Goal: Information Seeking & Learning: Learn about a topic

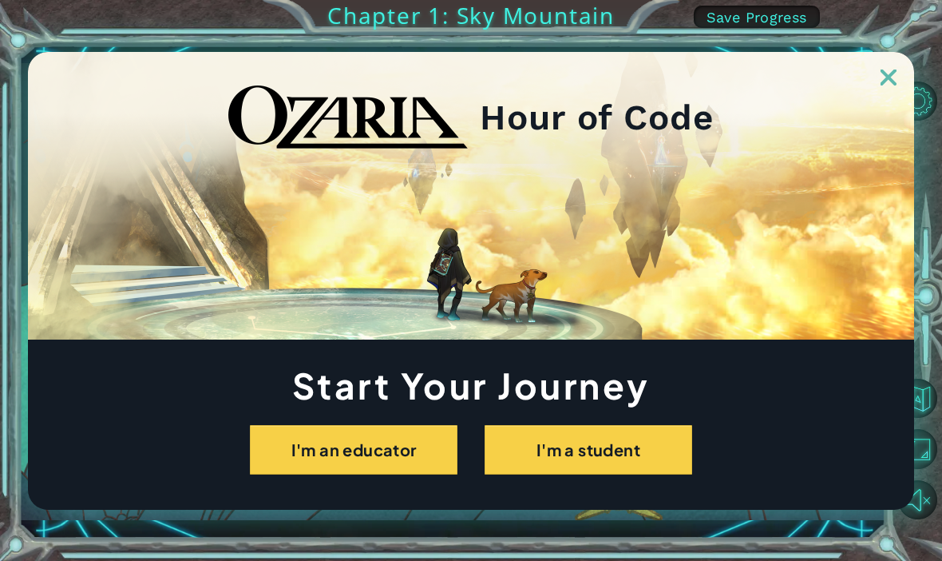
click at [647, 467] on button "I'm a student" at bounding box center [589, 450] width 208 height 50
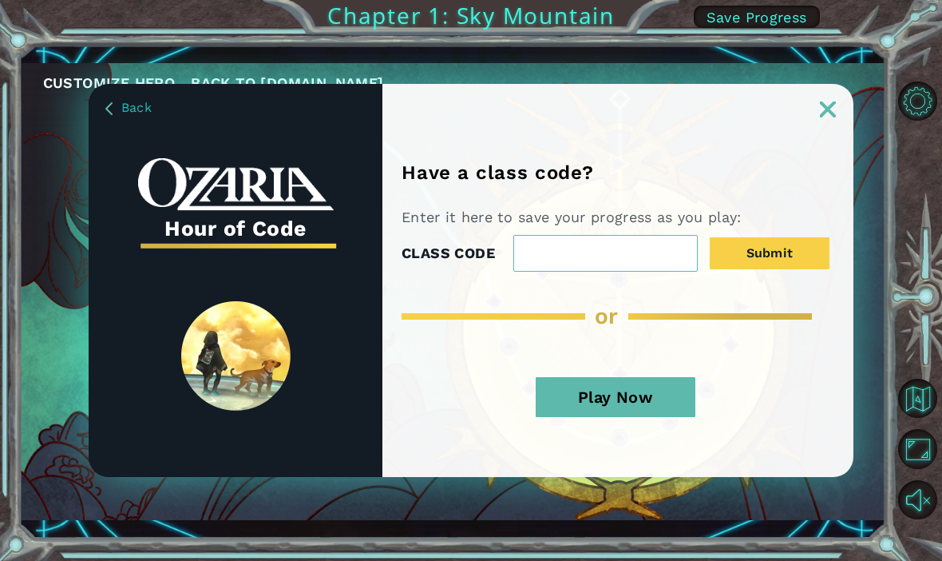
click at [660, 408] on button "Play Now" at bounding box center [616, 397] width 160 height 40
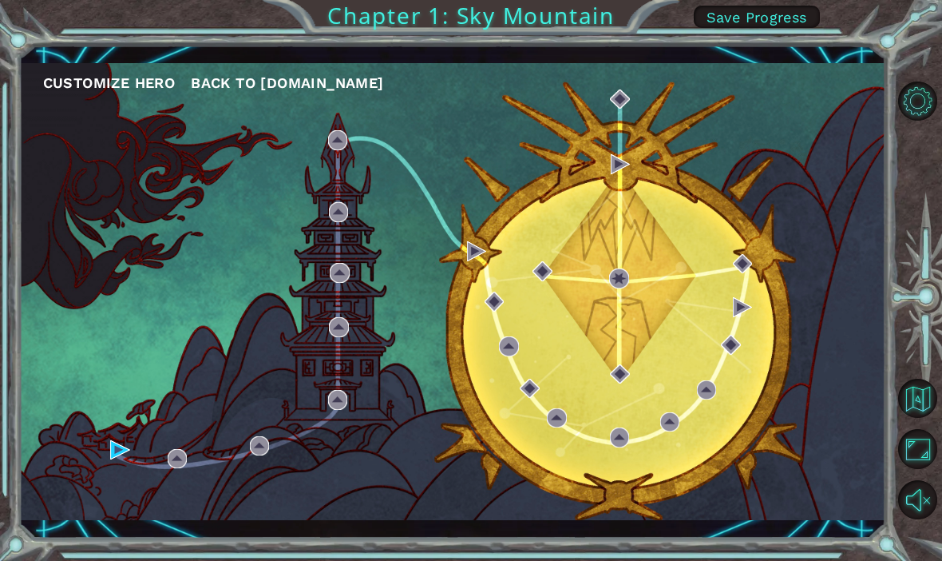
click at [125, 83] on button "Customize Hero" at bounding box center [109, 83] width 133 height 24
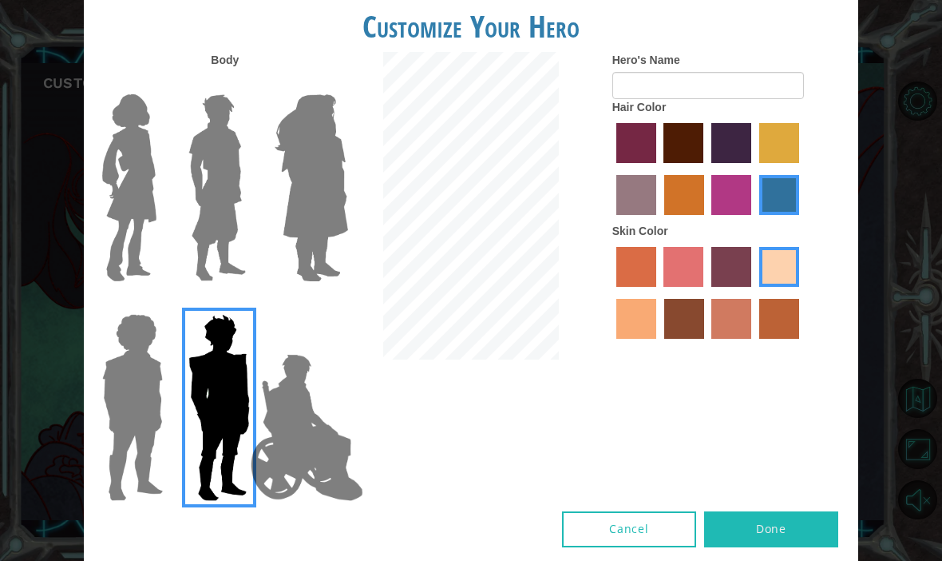
click at [704, 163] on label "maroon hair color" at bounding box center [684, 143] width 40 height 40
click at [659, 169] on input "maroon hair color" at bounding box center [659, 169] width 0 height 0
radio input "true"
click at [656, 339] on label "tacao skin color" at bounding box center [637, 319] width 40 height 40
click at [802, 292] on input "tacao skin color" at bounding box center [802, 292] width 0 height 0
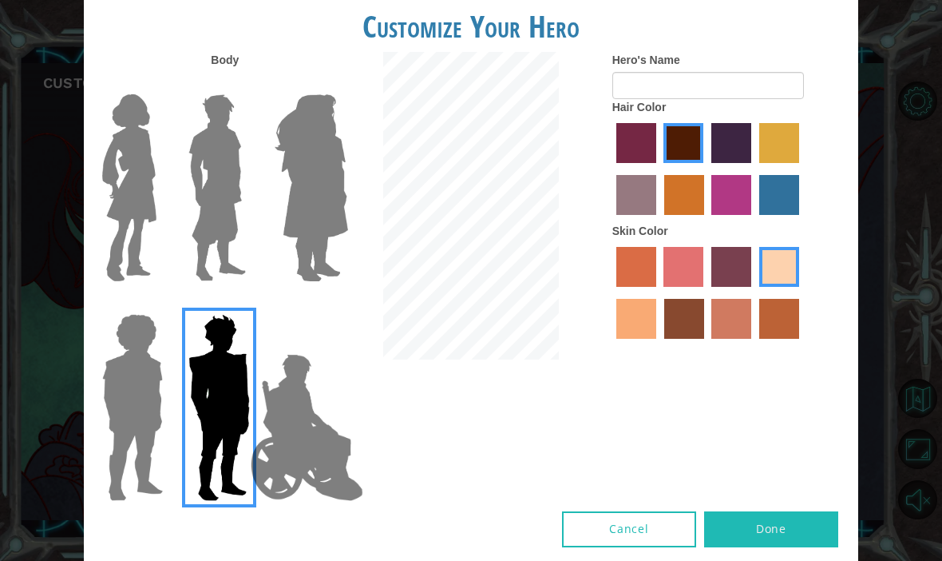
radio input "true"
click at [760, 287] on label "sandy beach skin color" at bounding box center [780, 267] width 40 height 40
click at [754, 292] on input "sandy beach skin color" at bounding box center [754, 292] width 0 height 0
radio input "true"
click at [639, 99] on input "Hero's Name" at bounding box center [709, 85] width 192 height 27
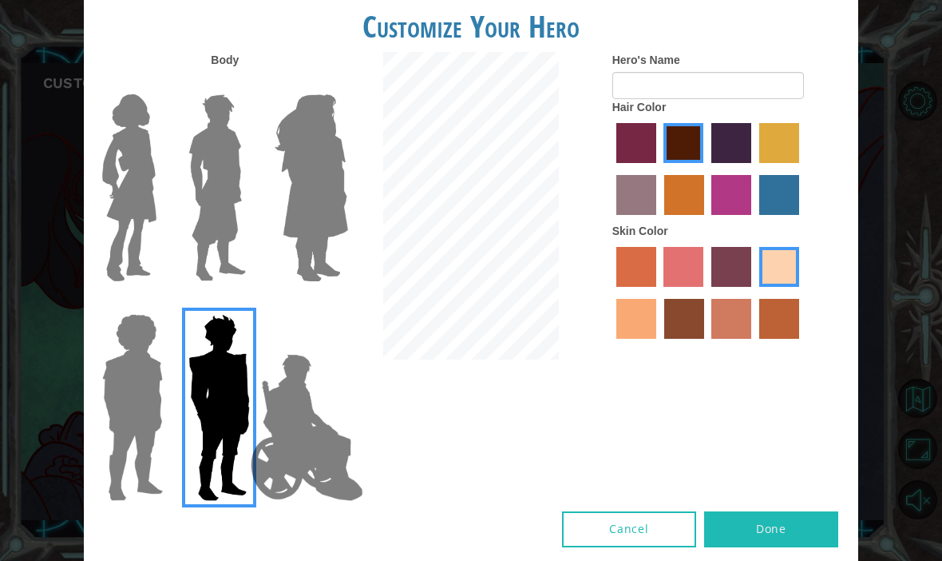
click at [760, 163] on label "tulip tree hair color" at bounding box center [780, 143] width 40 height 40
click at [754, 169] on input "tulip tree hair color" at bounding box center [754, 169] width 0 height 0
radio input "true"
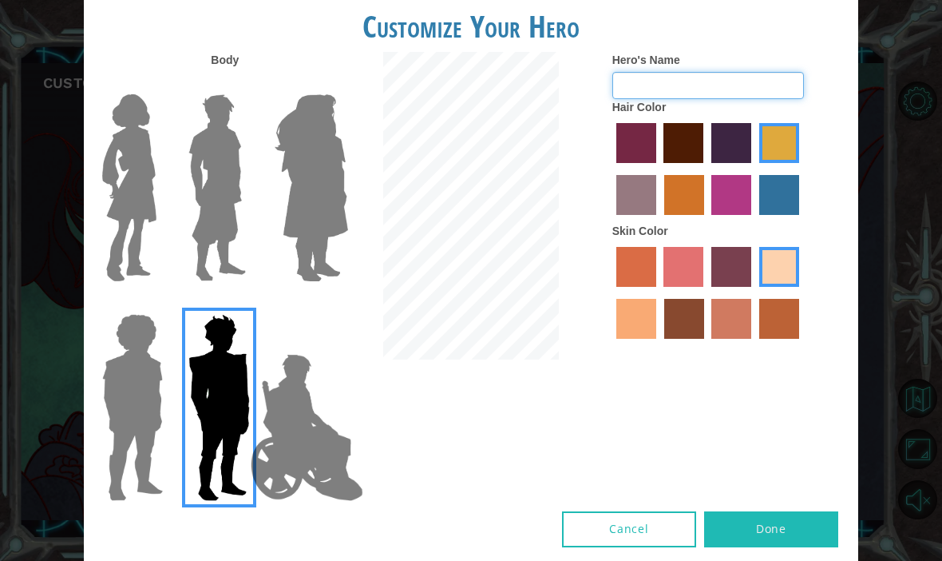
click at [636, 99] on input "Hero's Name" at bounding box center [709, 85] width 192 height 27
type input "Weston"
click at [778, 533] on button "Done" at bounding box center [771, 529] width 134 height 36
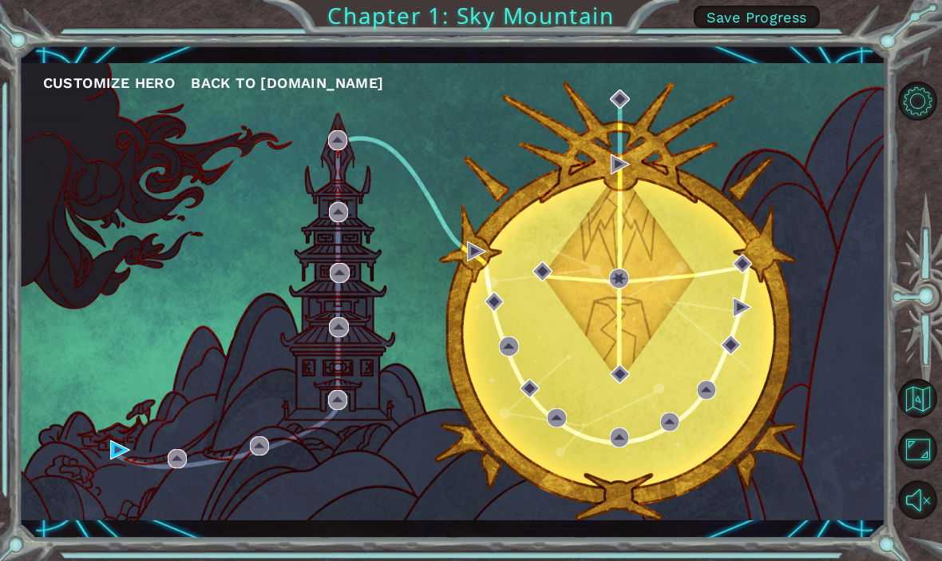
click at [663, 308] on div "Customize Hero Back to [DOMAIN_NAME]" at bounding box center [452, 292] width 867 height 458
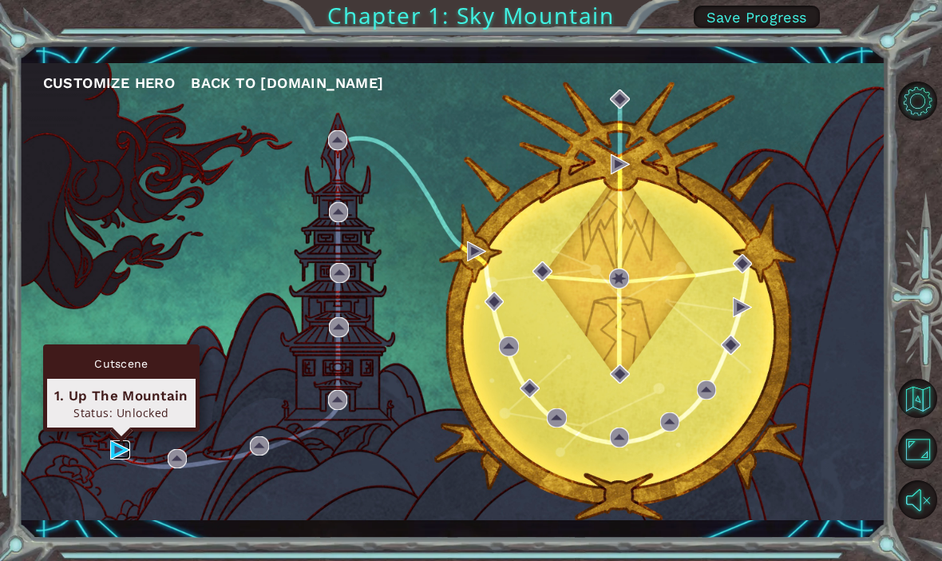
click at [118, 449] on img at bounding box center [120, 450] width 20 height 20
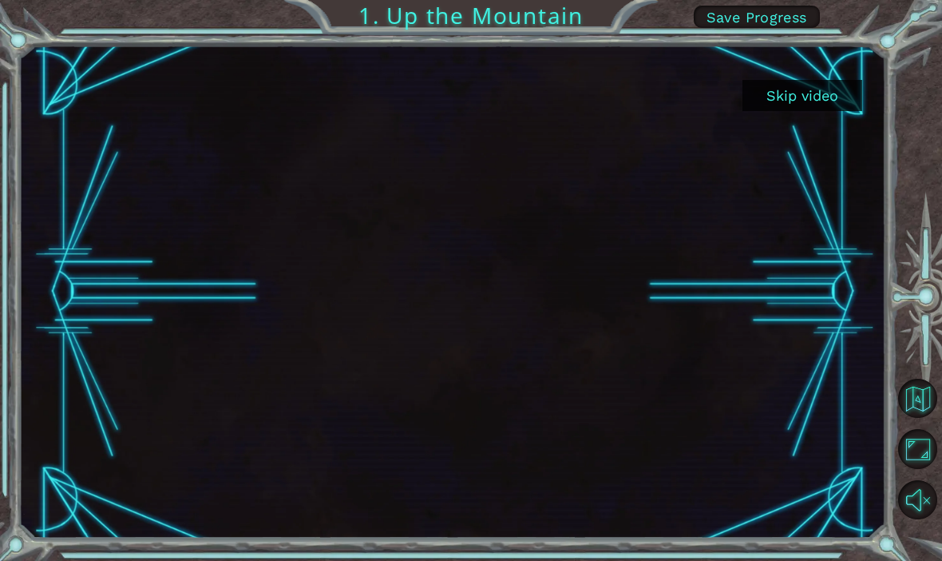
click at [829, 85] on button "Skip video" at bounding box center [803, 95] width 120 height 31
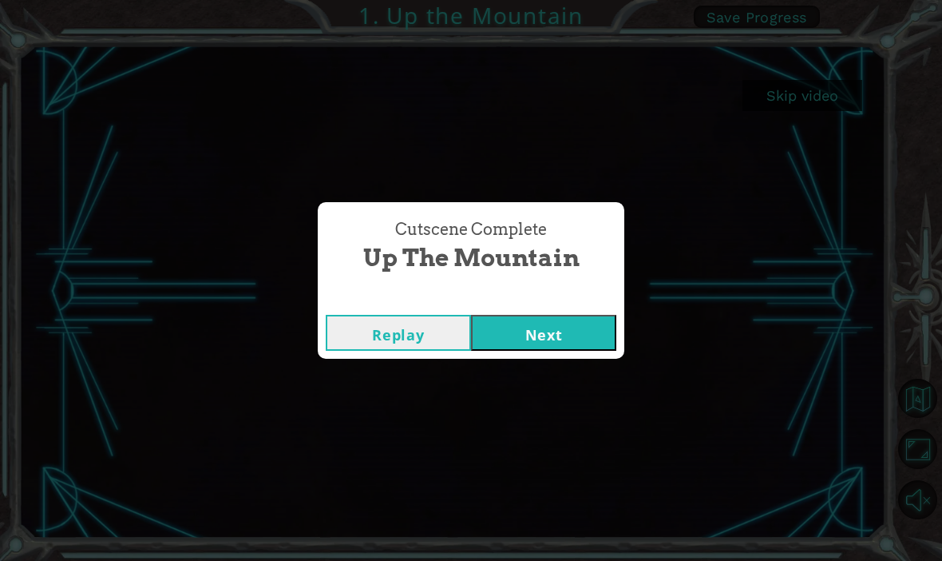
click at [584, 339] on button "Next" at bounding box center [543, 333] width 145 height 36
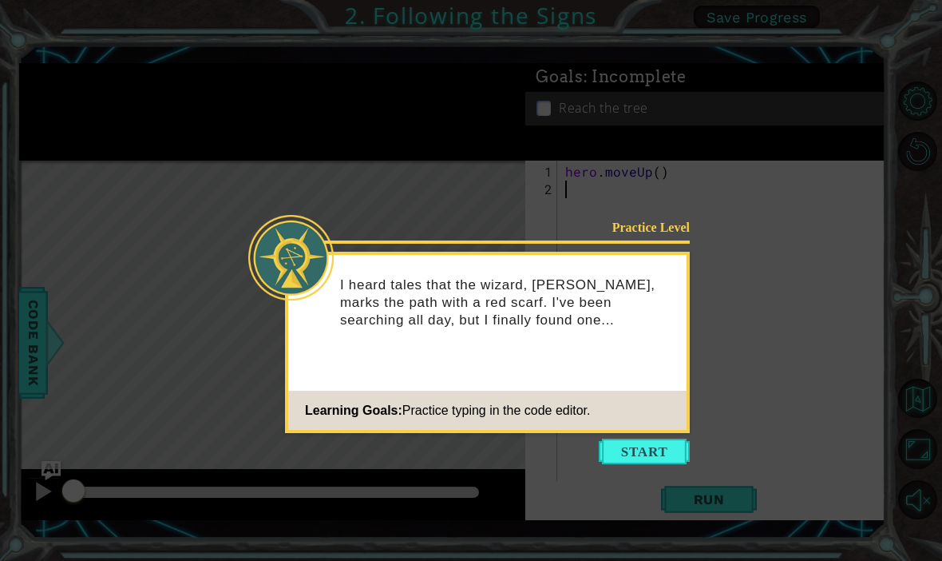
click at [652, 461] on button "Start" at bounding box center [644, 451] width 91 height 26
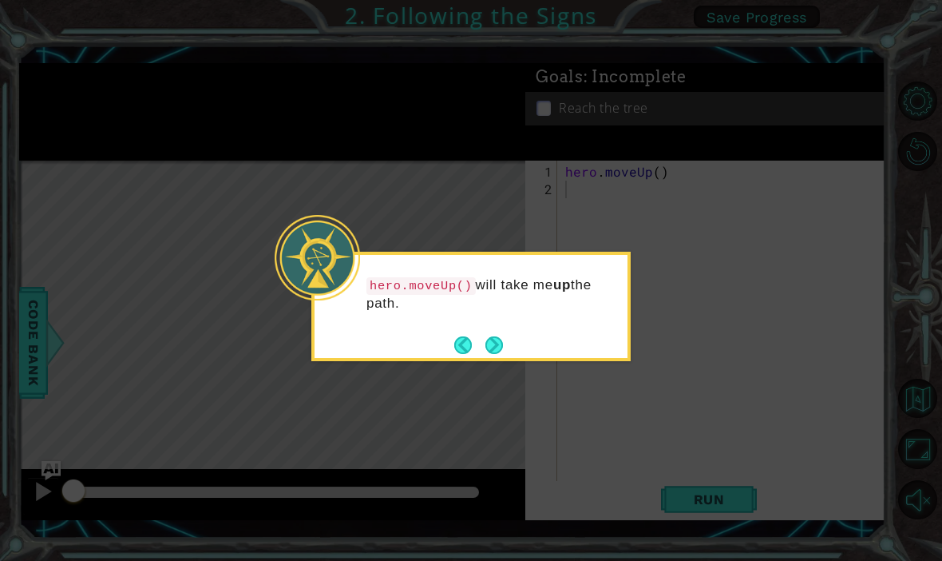
click at [497, 344] on button "Next" at bounding box center [495, 345] width 18 height 18
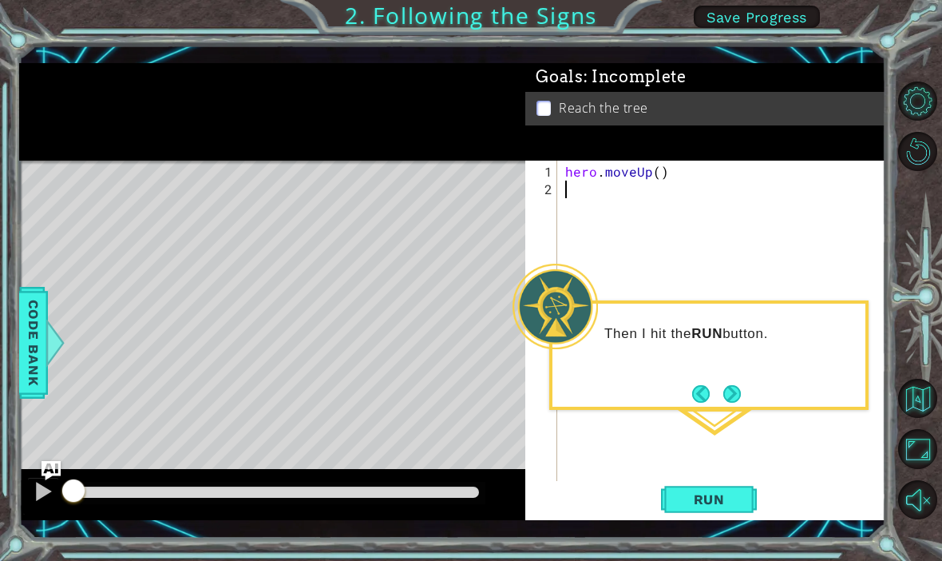
click at [741, 391] on button "Next" at bounding box center [733, 394] width 18 height 18
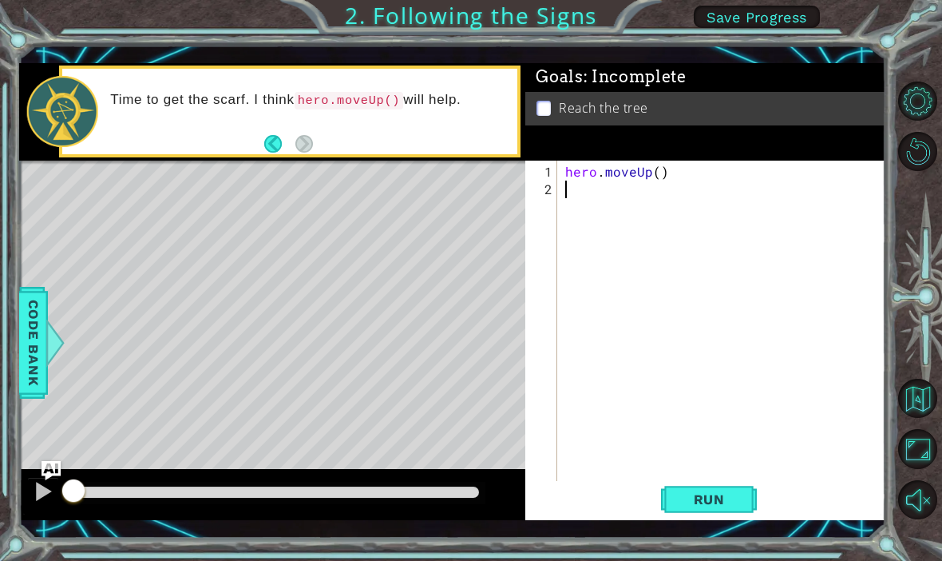
click at [715, 498] on span "Run" at bounding box center [709, 499] width 63 height 16
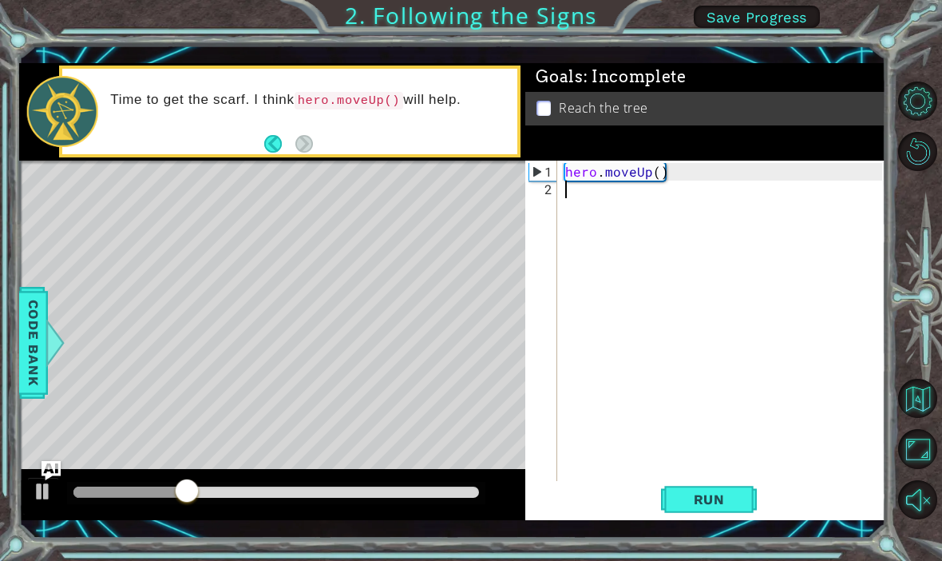
click at [721, 497] on span "Run" at bounding box center [709, 499] width 63 height 16
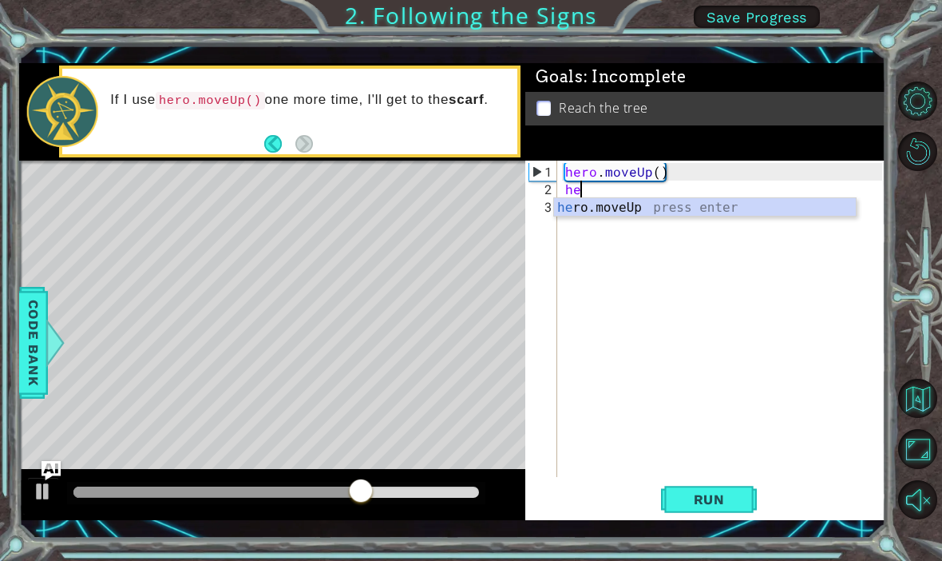
scroll to position [0, 1]
type textarea "hero"
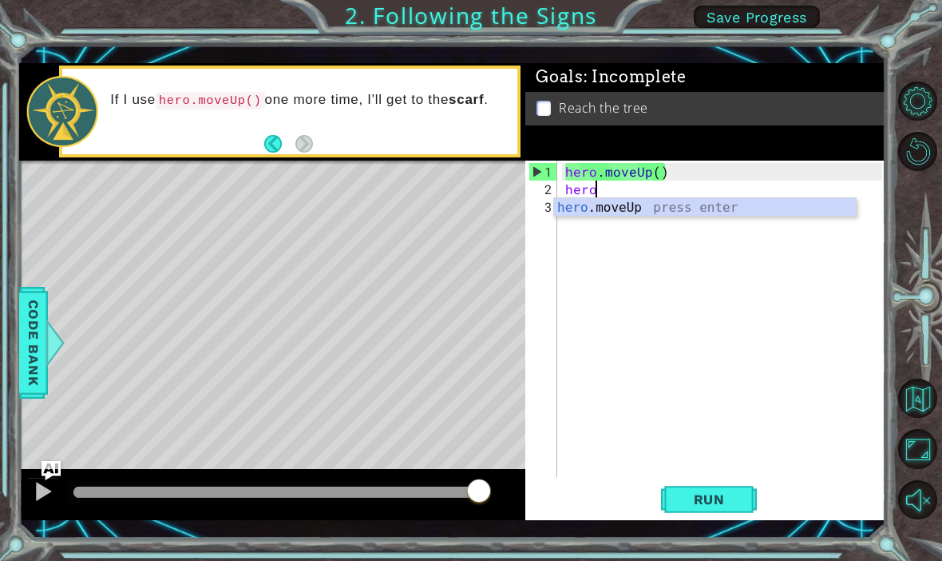
scroll to position [0, 0]
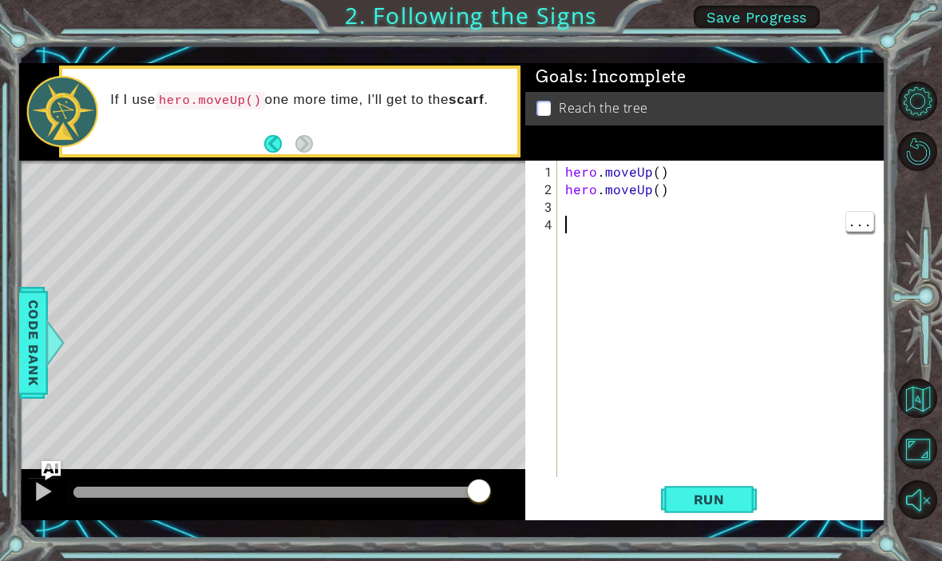
click at [732, 506] on span "Run" at bounding box center [709, 499] width 63 height 16
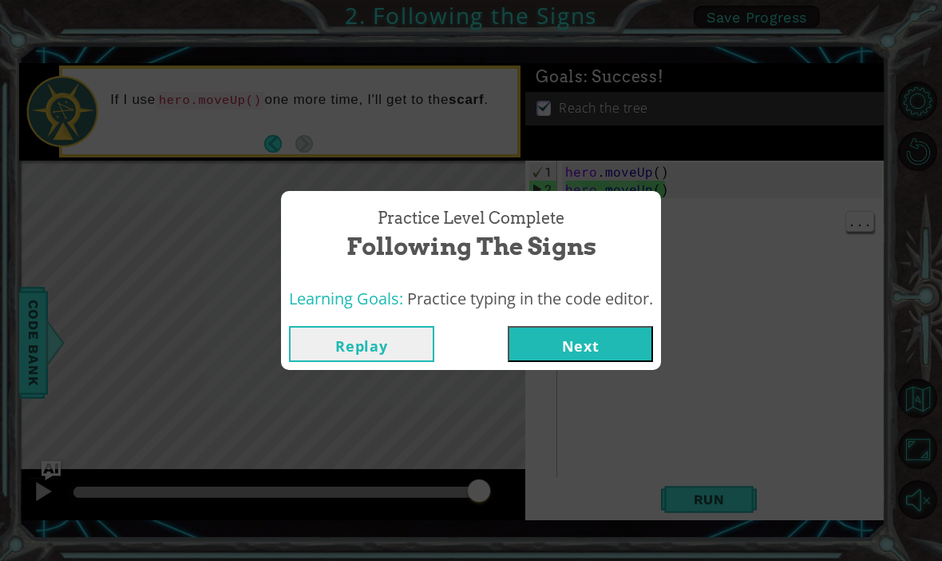
click at [608, 348] on button "Next" at bounding box center [580, 344] width 145 height 36
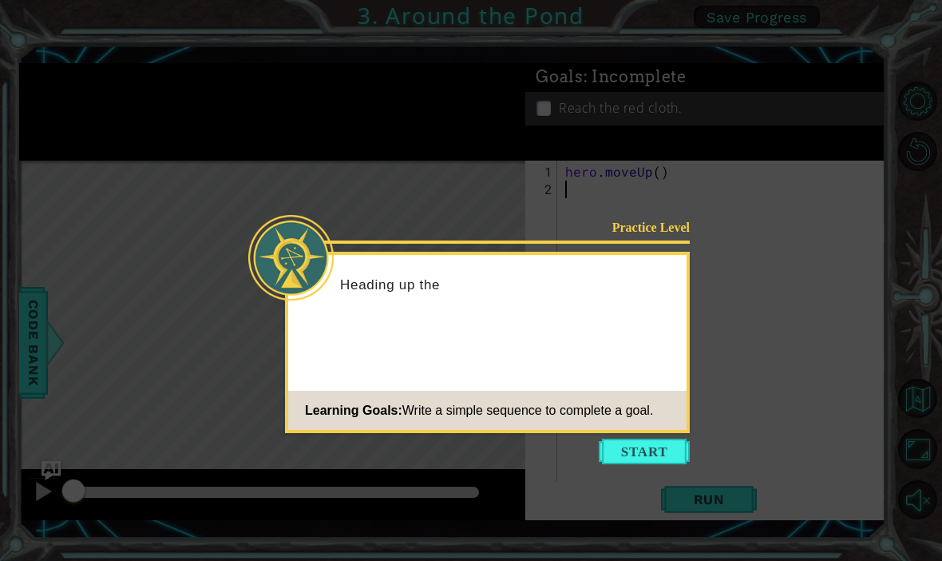
click at [652, 462] on button "Start" at bounding box center [644, 451] width 91 height 26
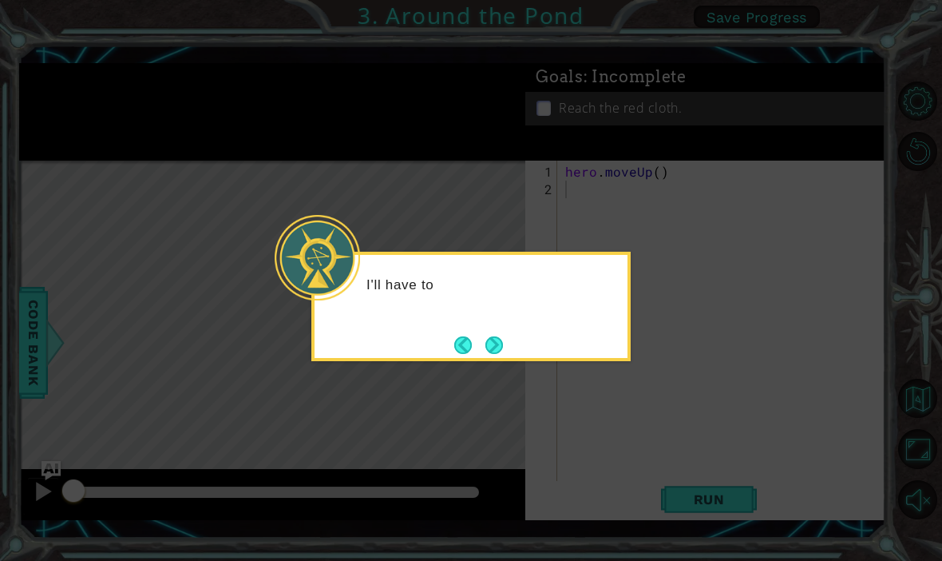
click at [503, 347] on button "Next" at bounding box center [495, 345] width 18 height 18
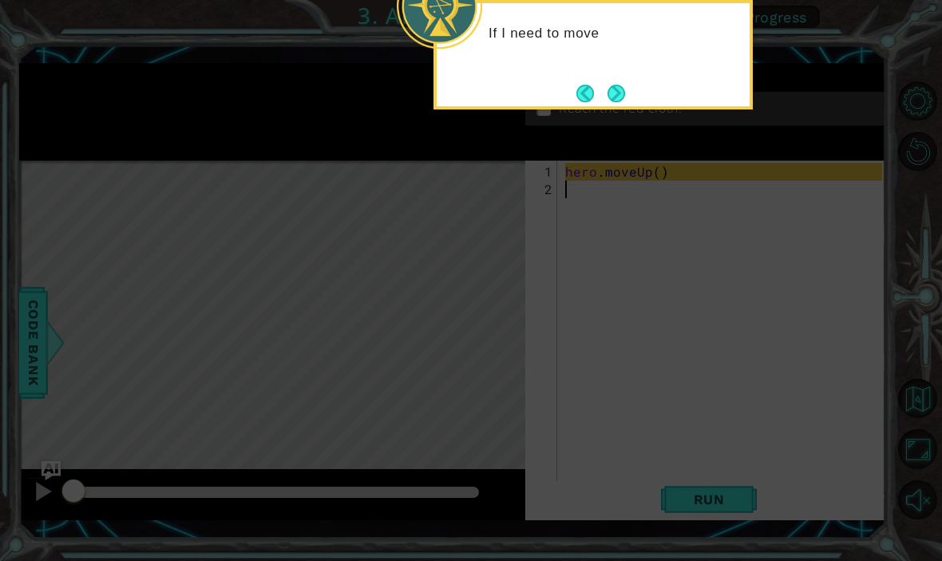
click at [620, 89] on button "Next" at bounding box center [617, 94] width 18 height 18
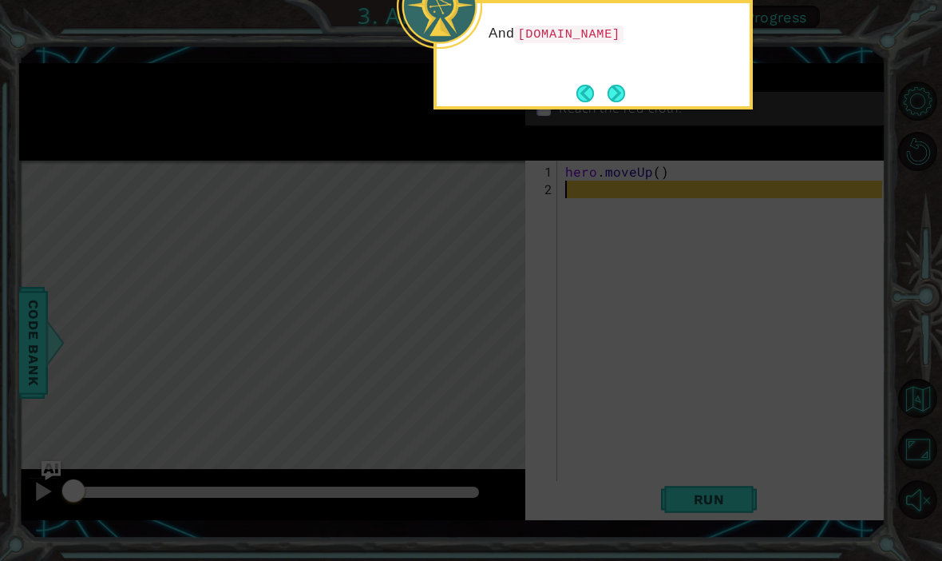
click at [622, 86] on button "Next" at bounding box center [617, 94] width 18 height 18
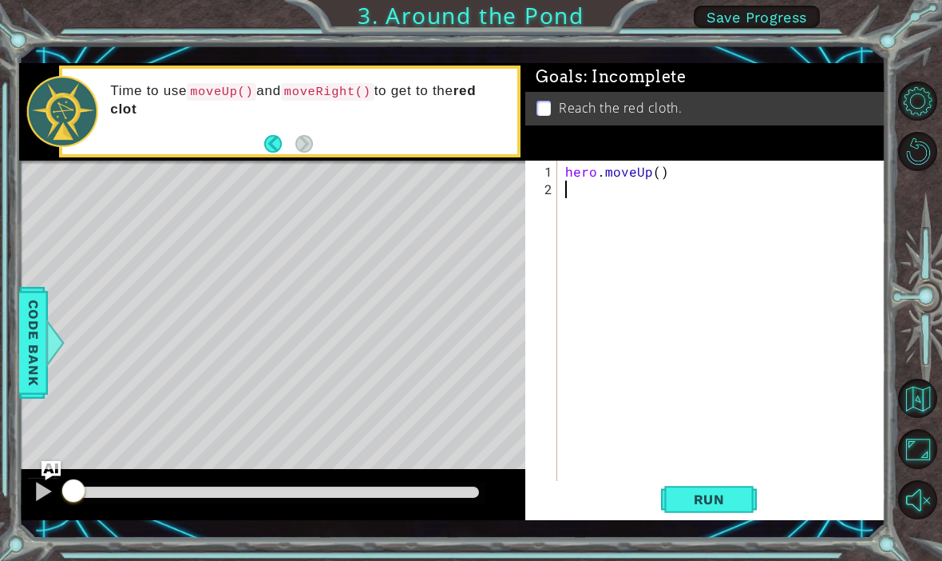
click at [315, 142] on div "Time to use moveUp() and moveRight() to get to the red clot" at bounding box center [308, 111] width 418 height 75
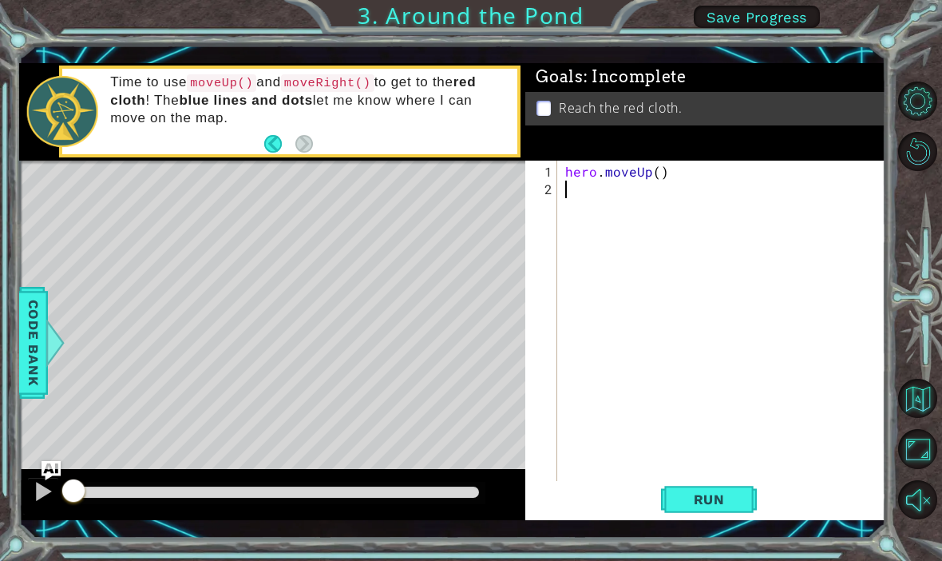
click at [295, 137] on button "Back" at bounding box center [279, 144] width 31 height 18
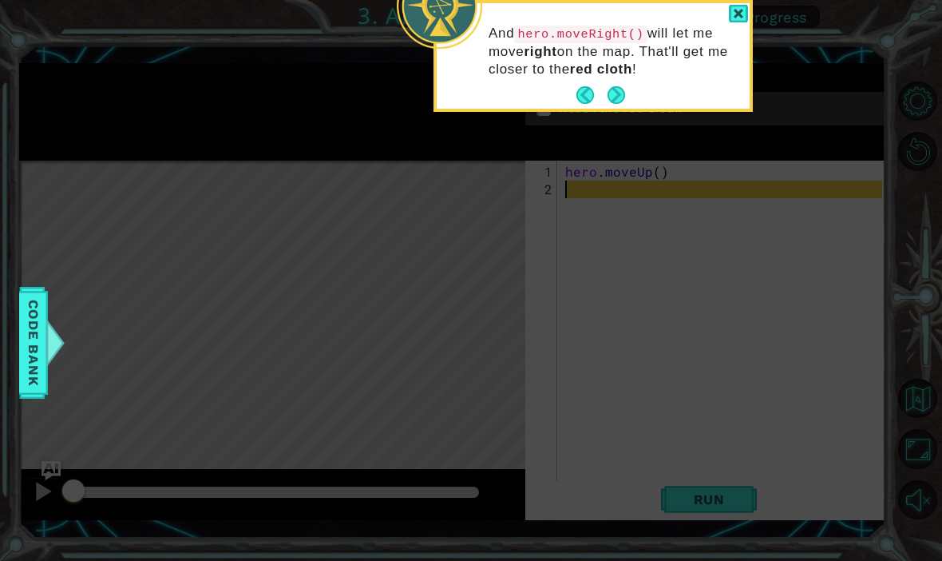
click at [271, 148] on icon at bounding box center [471, 109] width 942 height 902
click at [613, 86] on button "Next" at bounding box center [617, 95] width 18 height 18
